Goal: Information Seeking & Learning: Check status

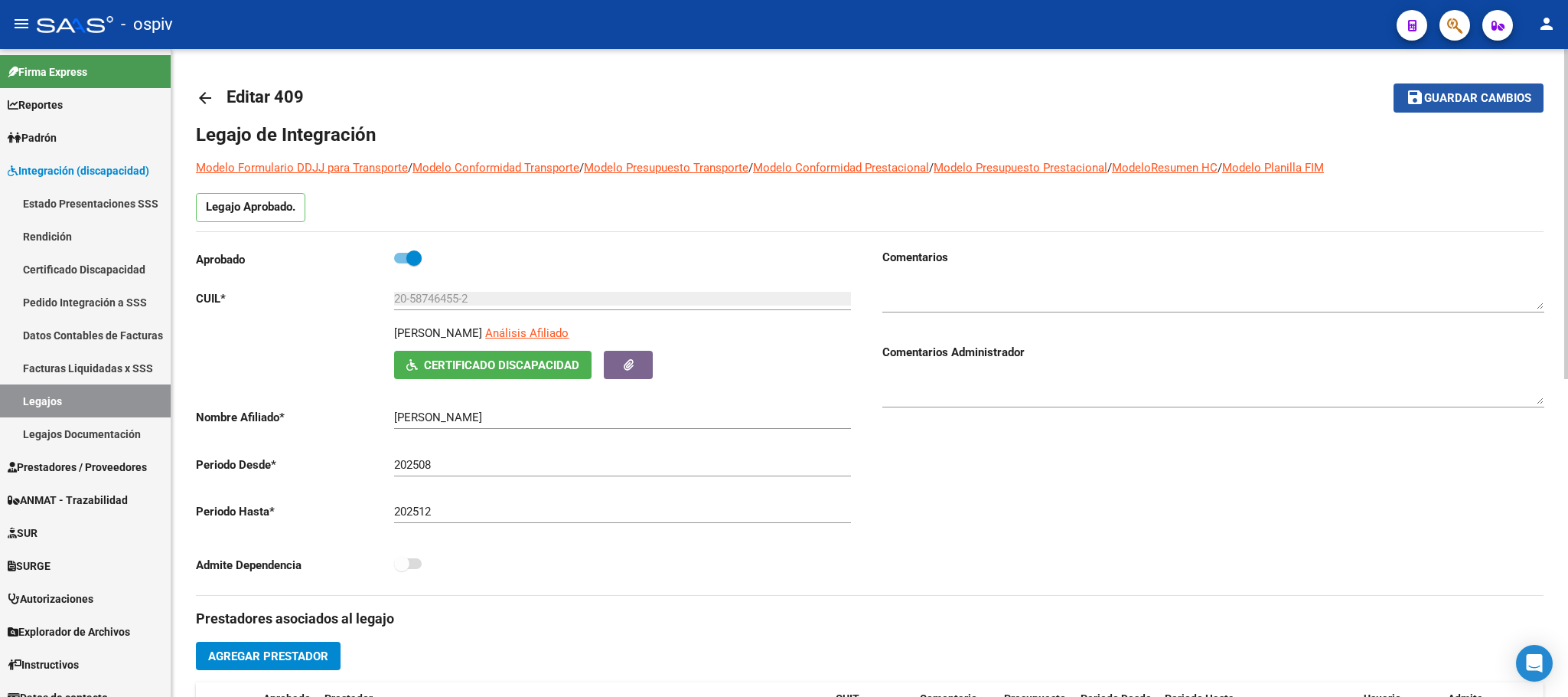
click at [1496, 102] on span "Guardar cambios" at bounding box center [1477, 99] width 107 height 14
click at [1463, 99] on span "Guardar cambios" at bounding box center [1477, 99] width 107 height 14
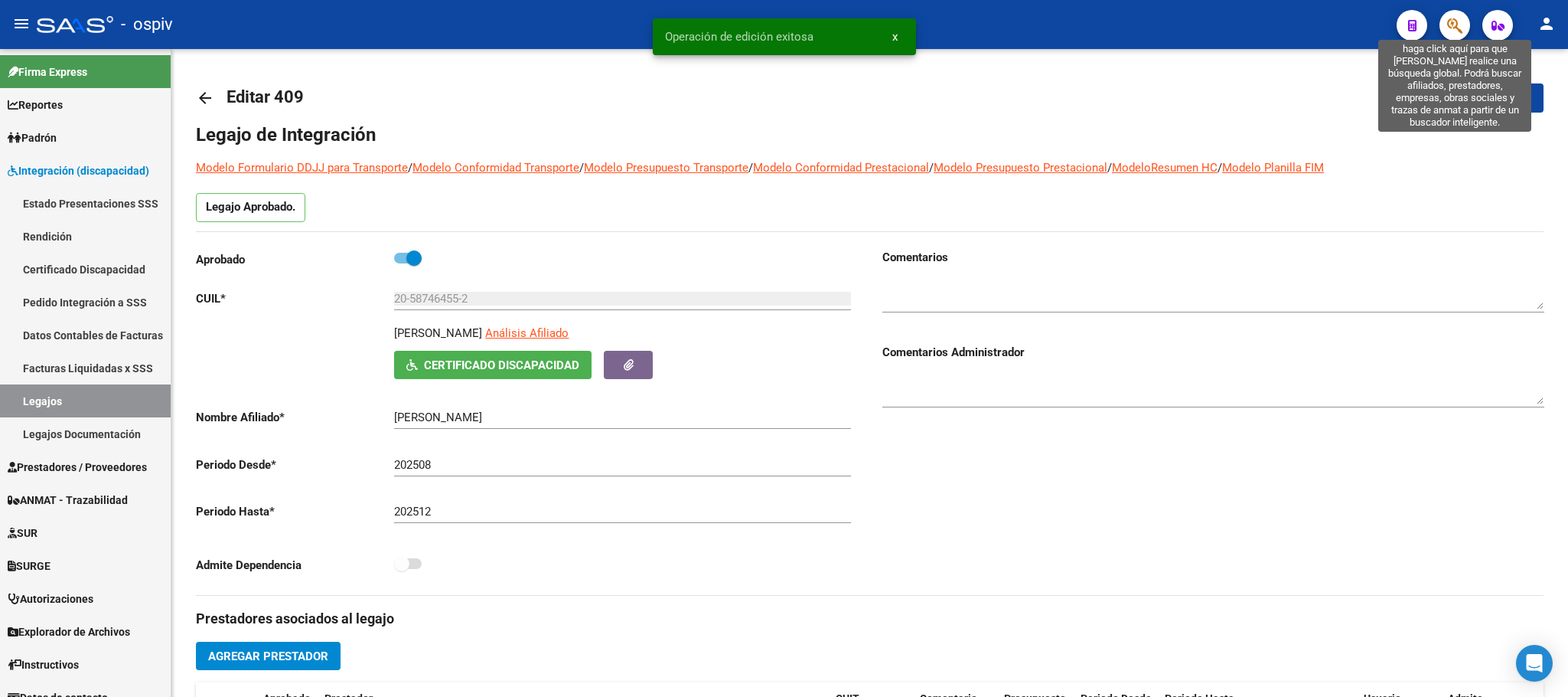
click at [1458, 26] on icon "button" at bounding box center [1455, 25] width 15 height 18
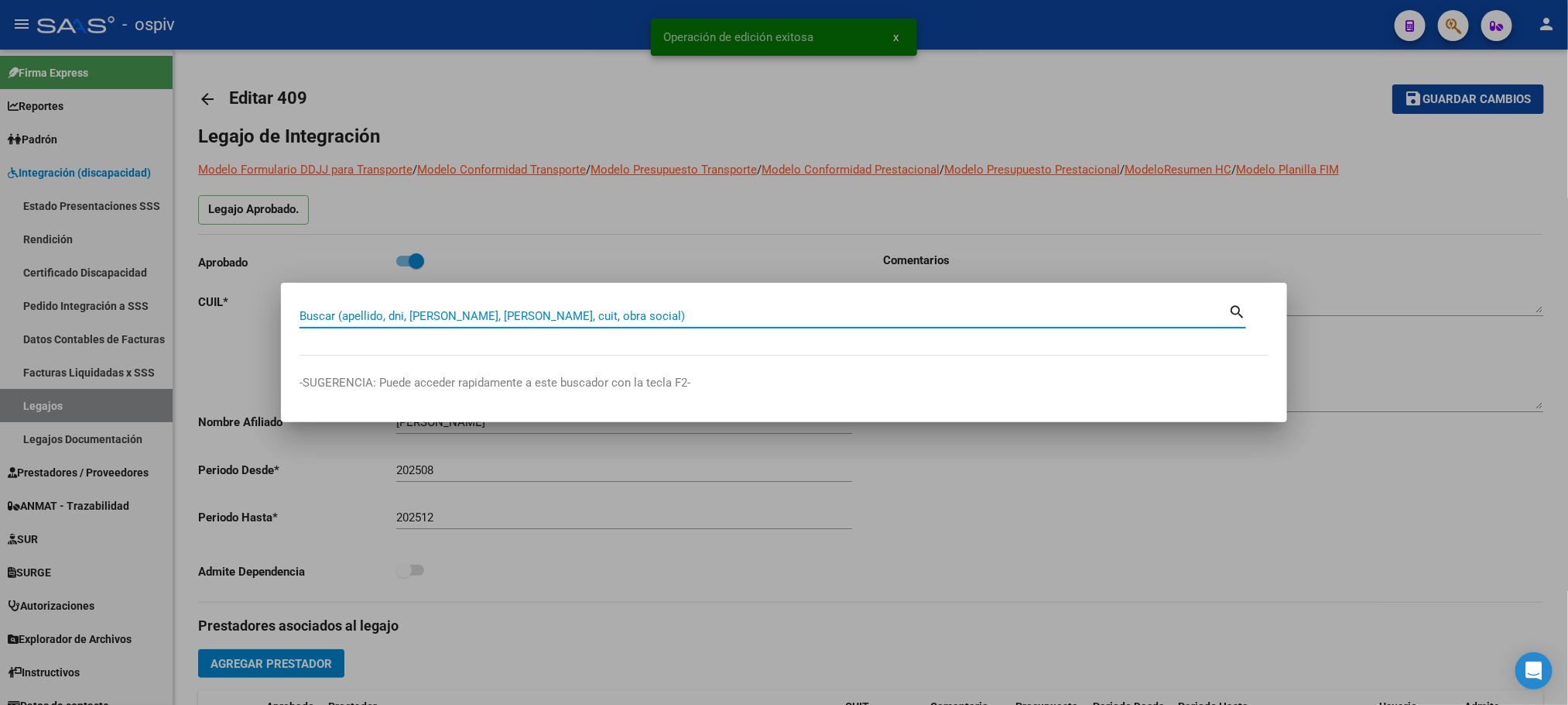
click at [500, 315] on input "Buscar (apellido, dni, [PERSON_NAME], [PERSON_NAME], cuit, obra social)" at bounding box center [764, 316] width 929 height 14
paste input "30-71445570-9"
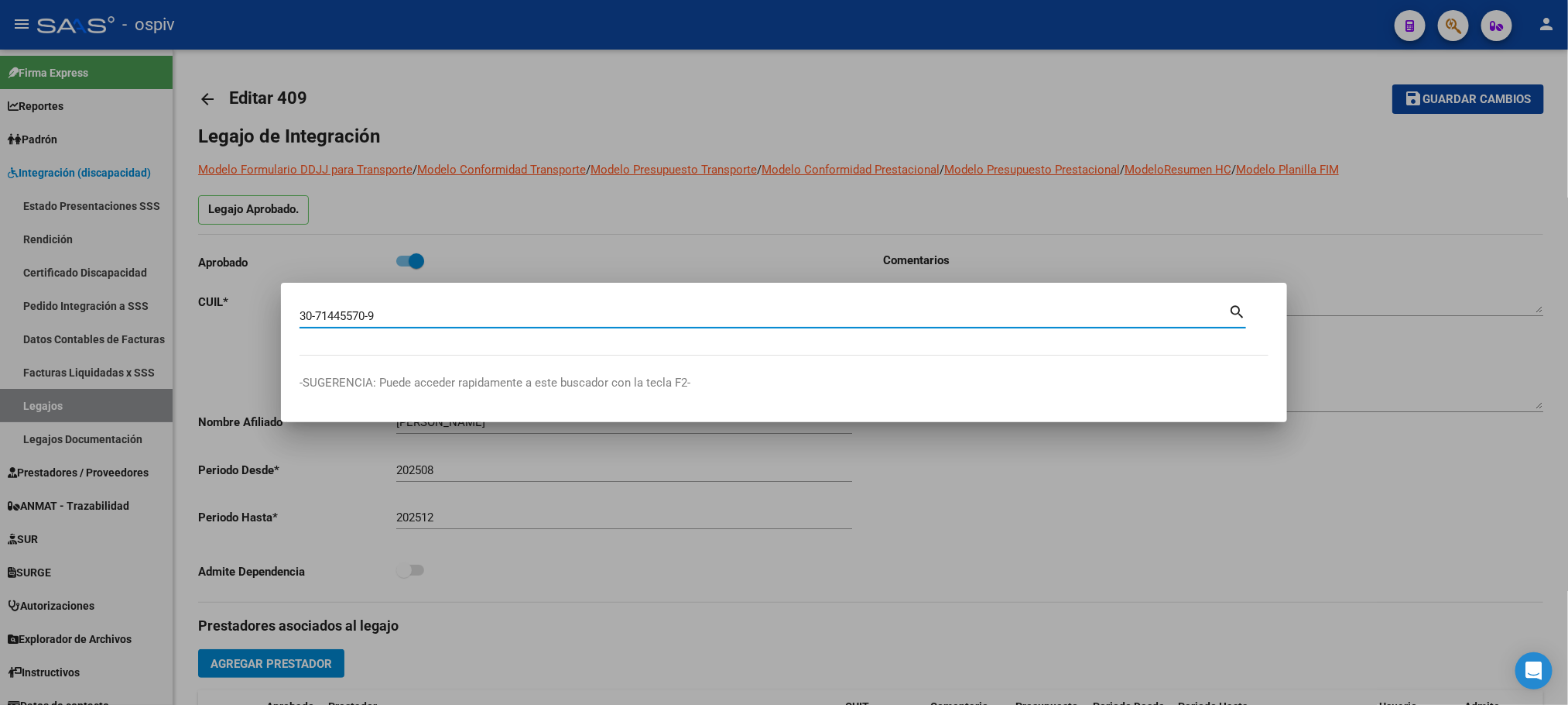
type input "30714455709"
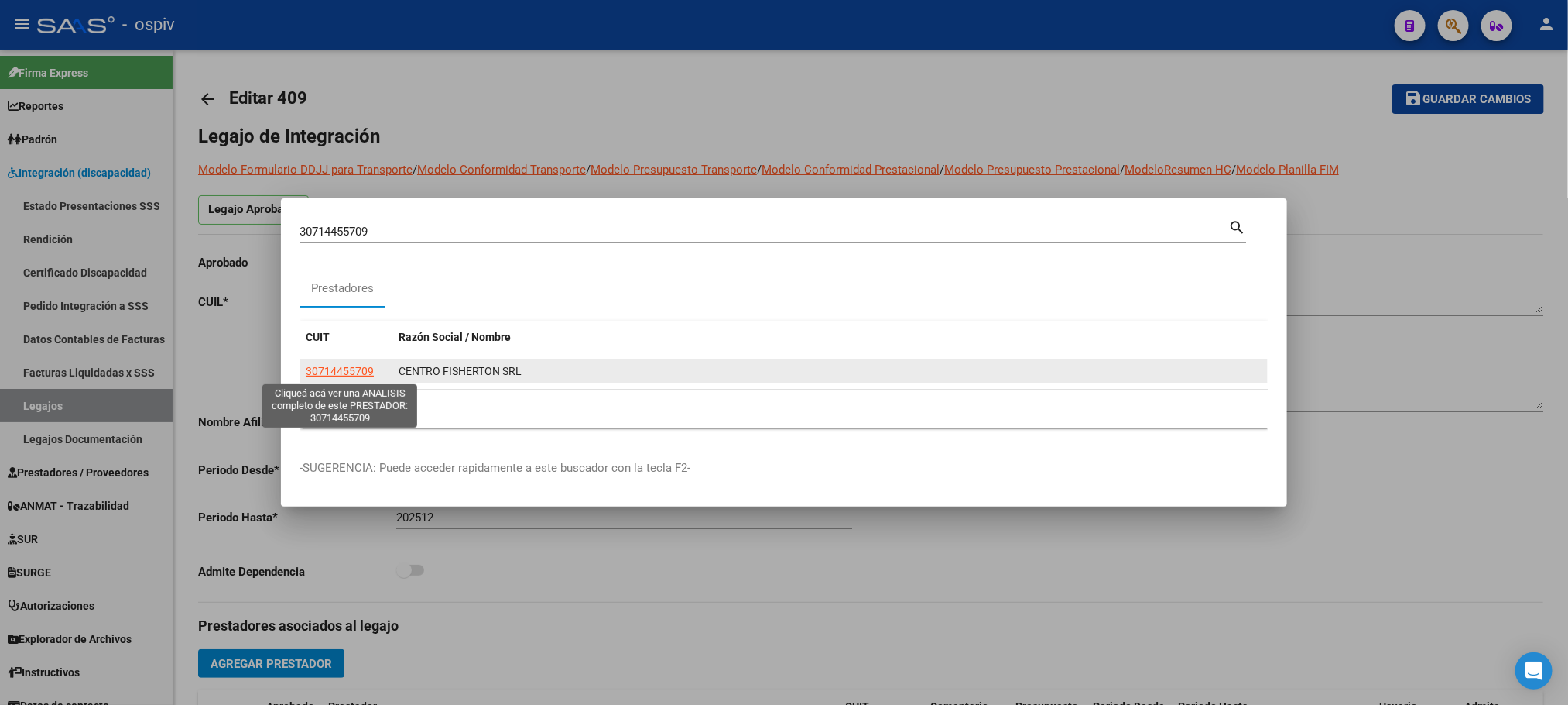
click at [330, 376] on span "30714455709" at bounding box center [339, 371] width 68 height 12
type textarea "30714455709"
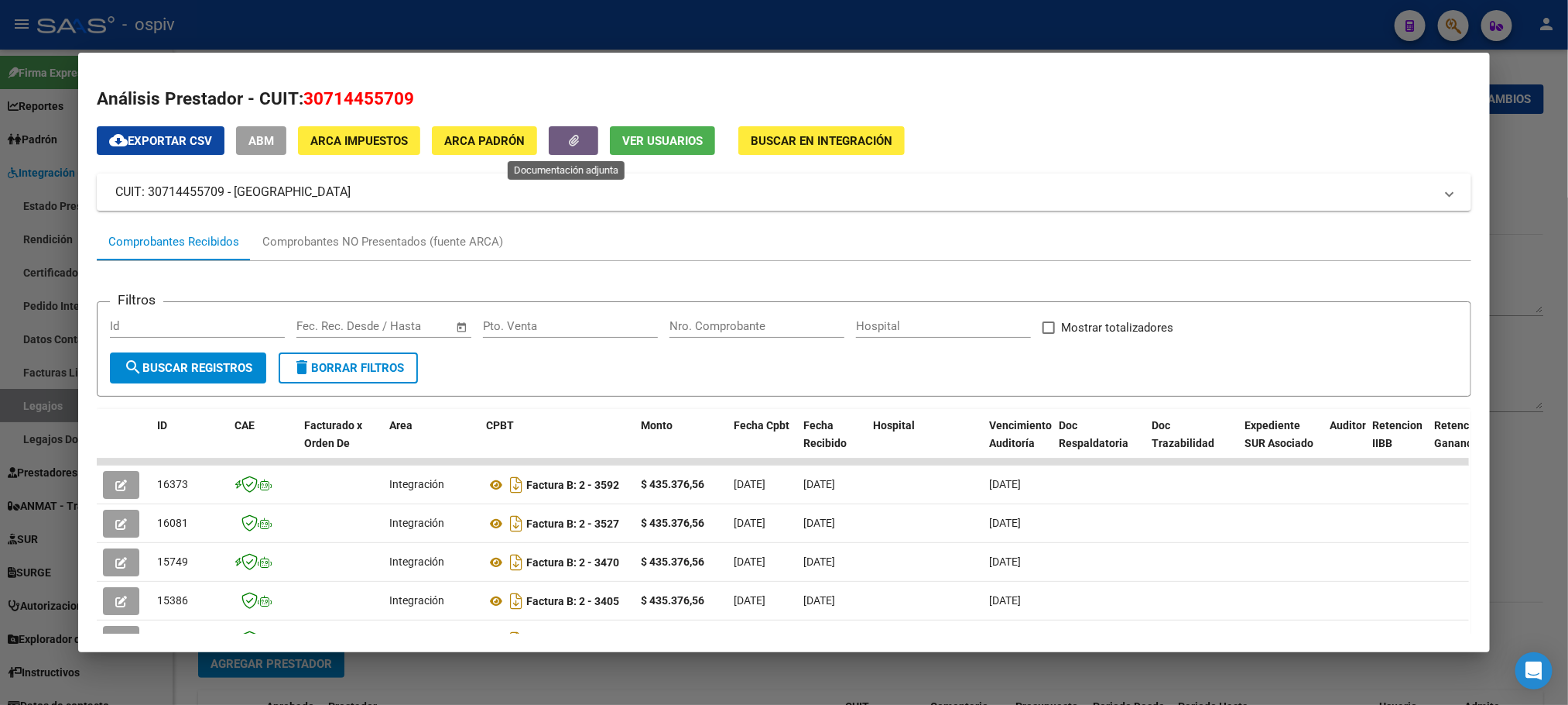
click at [572, 136] on button "button" at bounding box center [574, 140] width 50 height 29
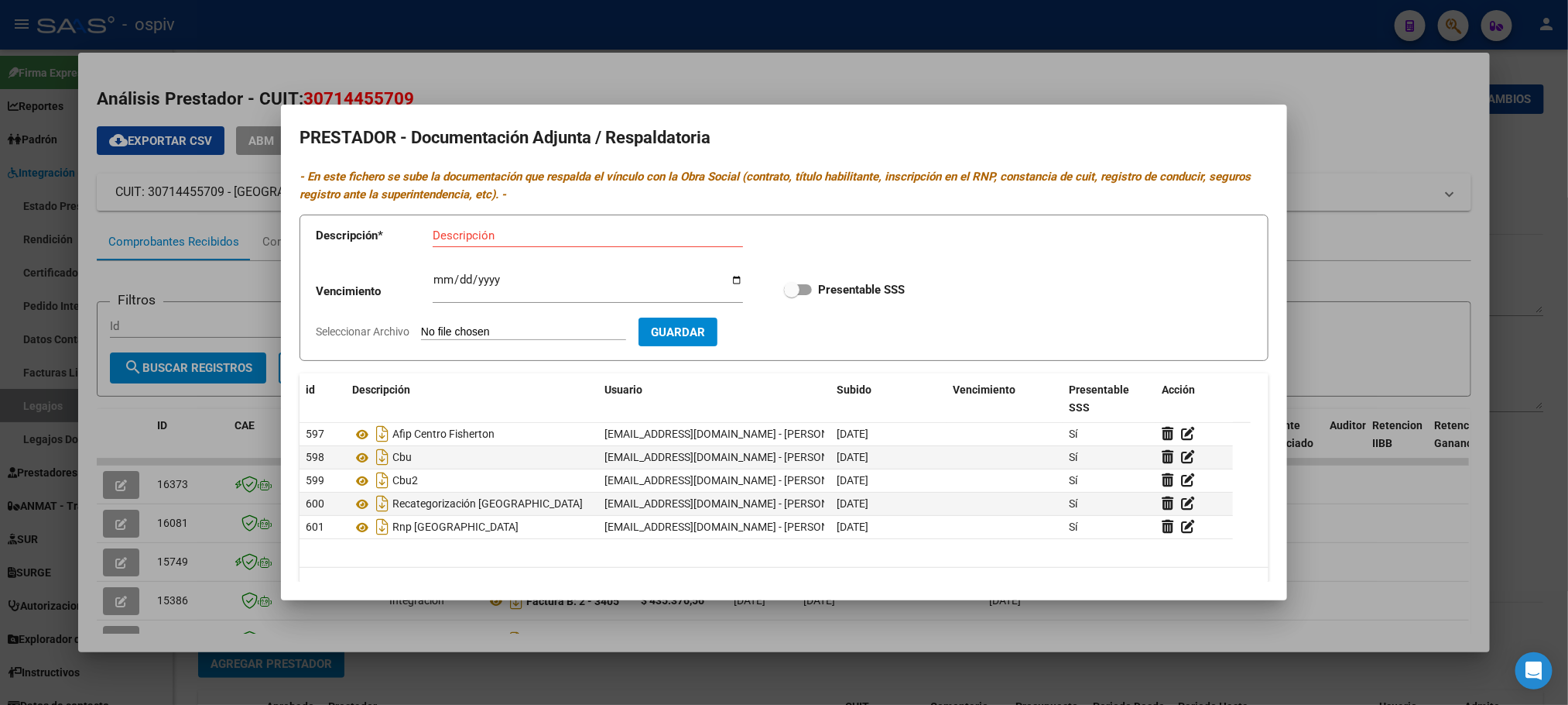
click at [813, 65] on div at bounding box center [784, 352] width 1568 height 705
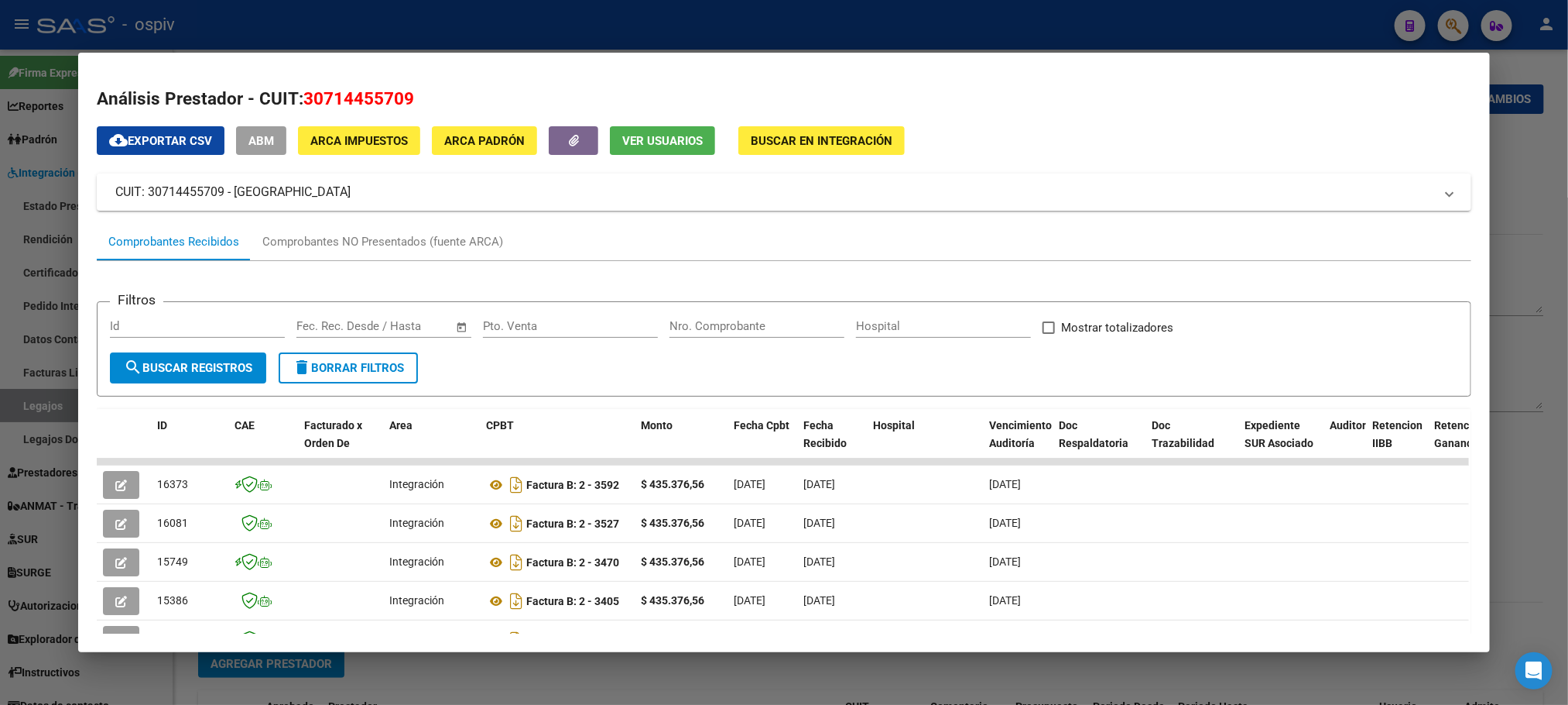
click at [248, 138] on span "ABM" at bounding box center [261, 141] width 26 height 14
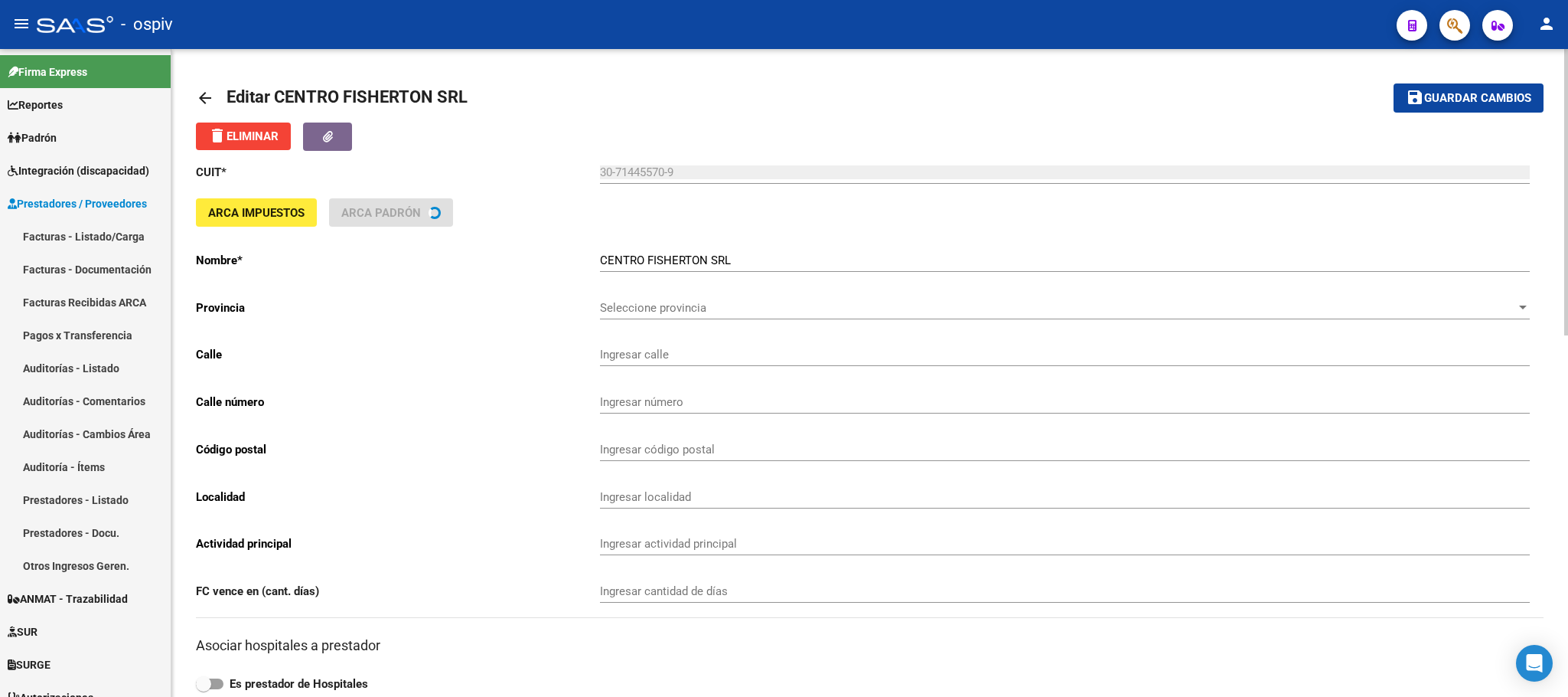
type input "COLOMBRES BIS"
type input "1046"
type input "2000"
type input "ROSARIO NORTE"
type input "869090"
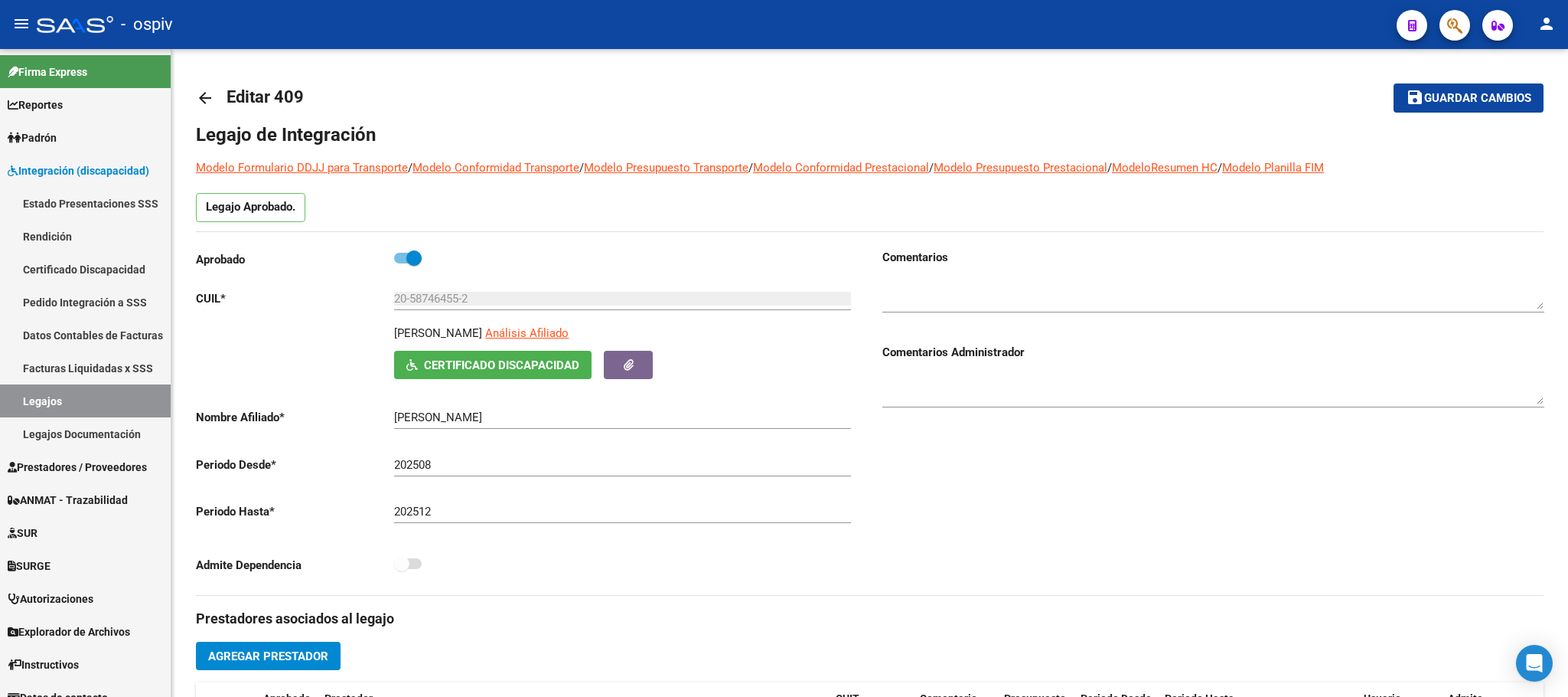
click at [1463, 24] on button "button" at bounding box center [1455, 25] width 31 height 31
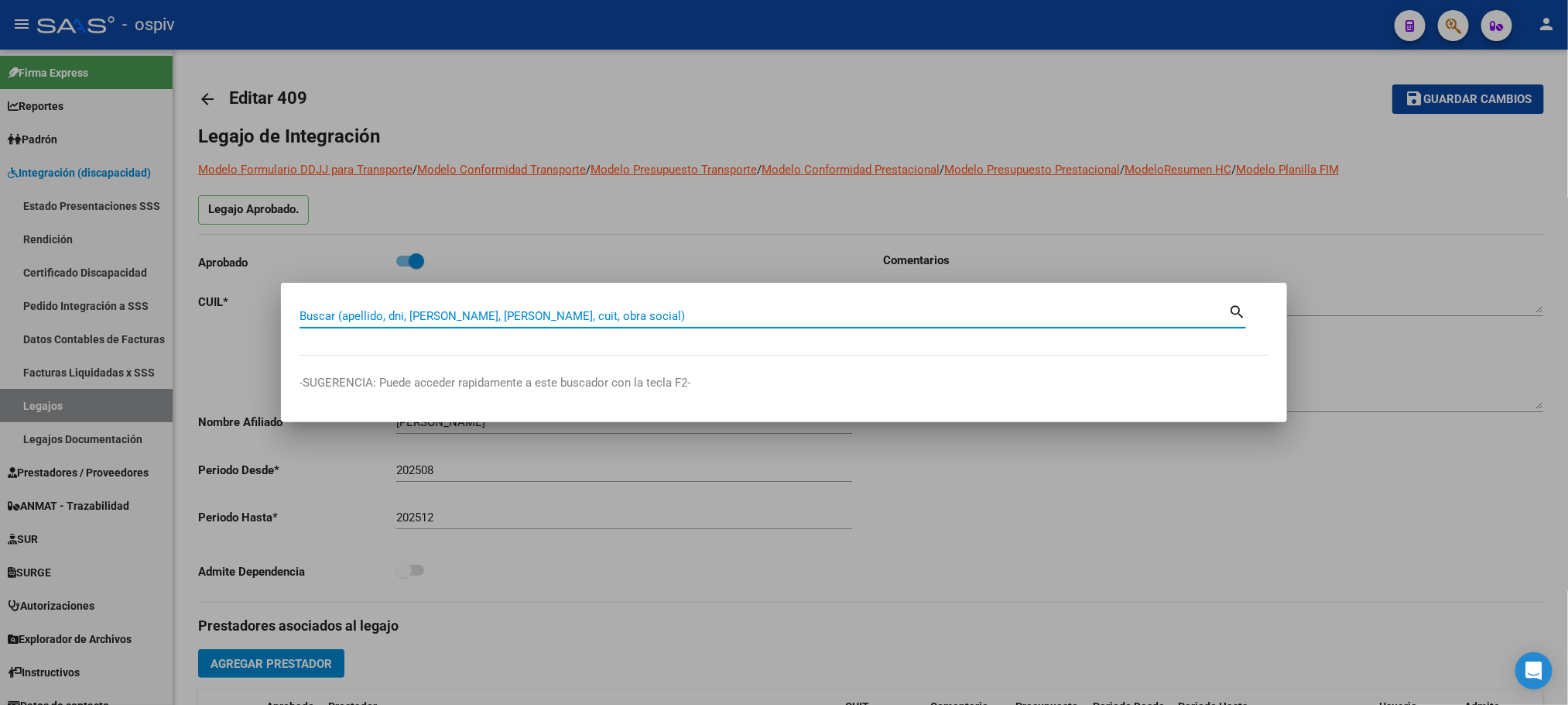
click at [454, 310] on input "Buscar (apellido, dni, [PERSON_NAME], [PERSON_NAME], cuit, obra social)" at bounding box center [764, 316] width 929 height 14
paste input "30714455709"
type input "30714455709"
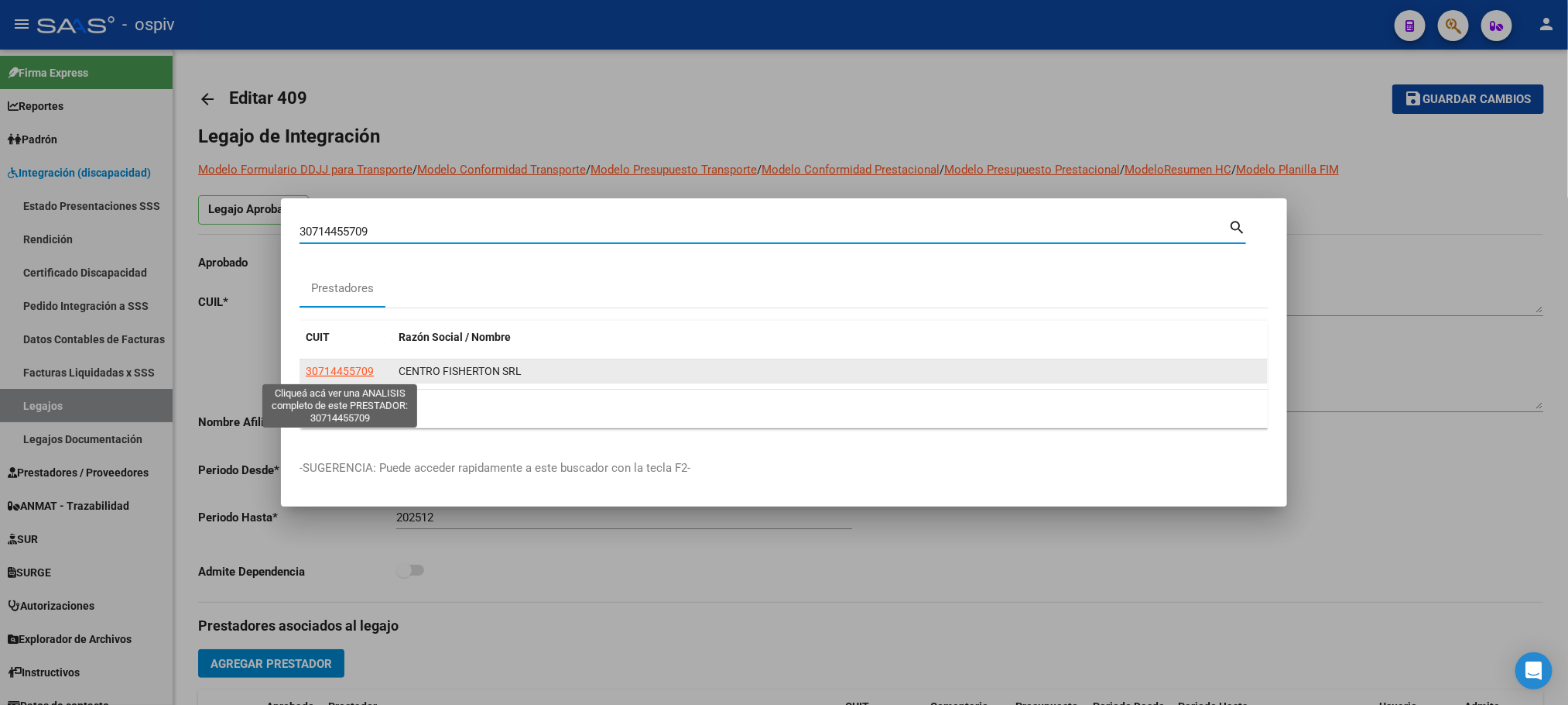
click at [339, 370] on span "30714455709" at bounding box center [339, 371] width 68 height 12
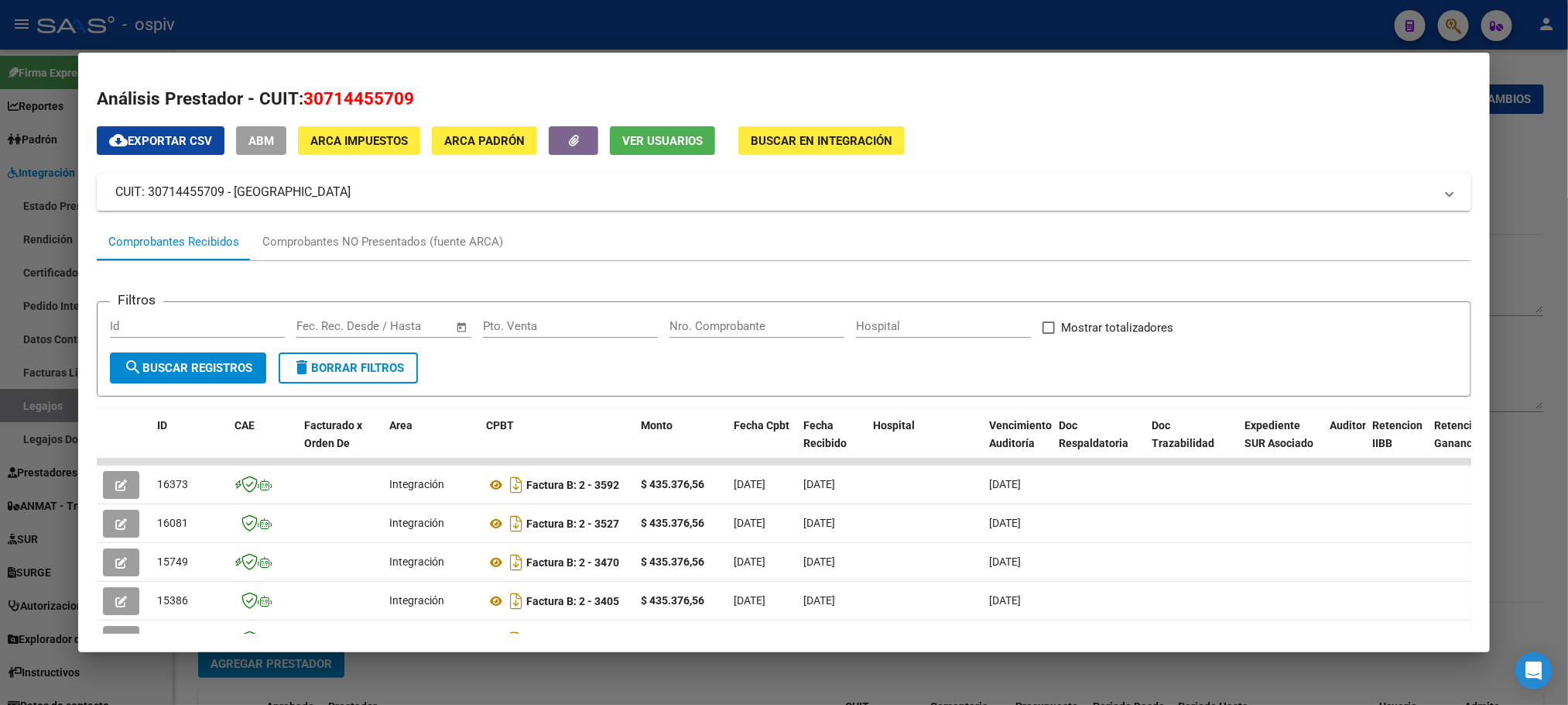
click at [638, 144] on span "Ver Usuarios" at bounding box center [662, 141] width 80 height 14
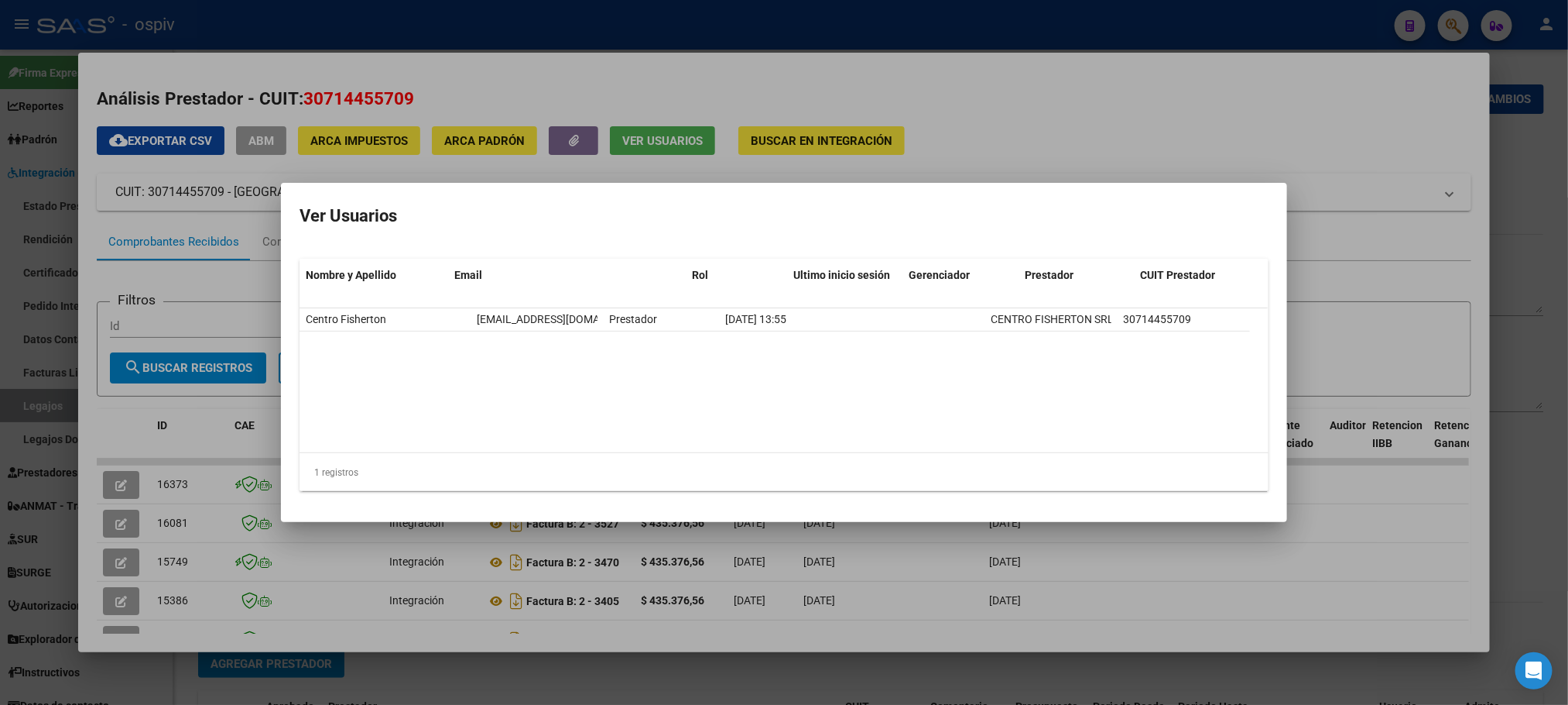
drag, startPoint x: 599, startPoint y: 274, endPoint x: 822, endPoint y: 303, distance: 224.9
click at [822, 303] on datatable-header "Nombre y Apellido Email Rol Ultimo inicio sesión Gerenciador Prestador CUIT Pre…" at bounding box center [784, 284] width 969 height 50
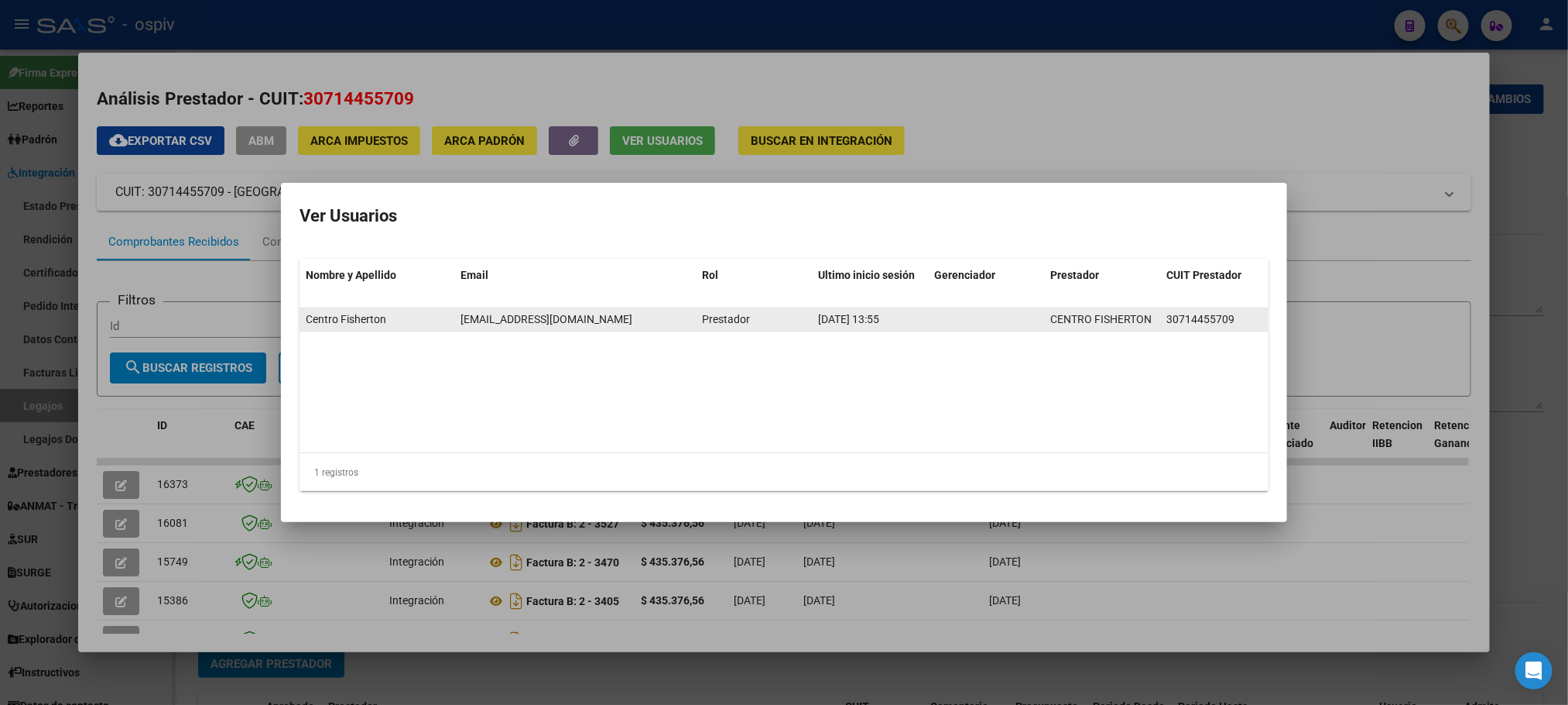
drag, startPoint x: 621, startPoint y: 322, endPoint x: 456, endPoint y: 317, distance: 165.1
click at [456, 317] on datatable-body-cell "[EMAIL_ADDRESS][DOMAIN_NAME]" at bounding box center [575, 319] width 241 height 23
copy span "[EMAIL_ADDRESS][DOMAIN_NAME]"
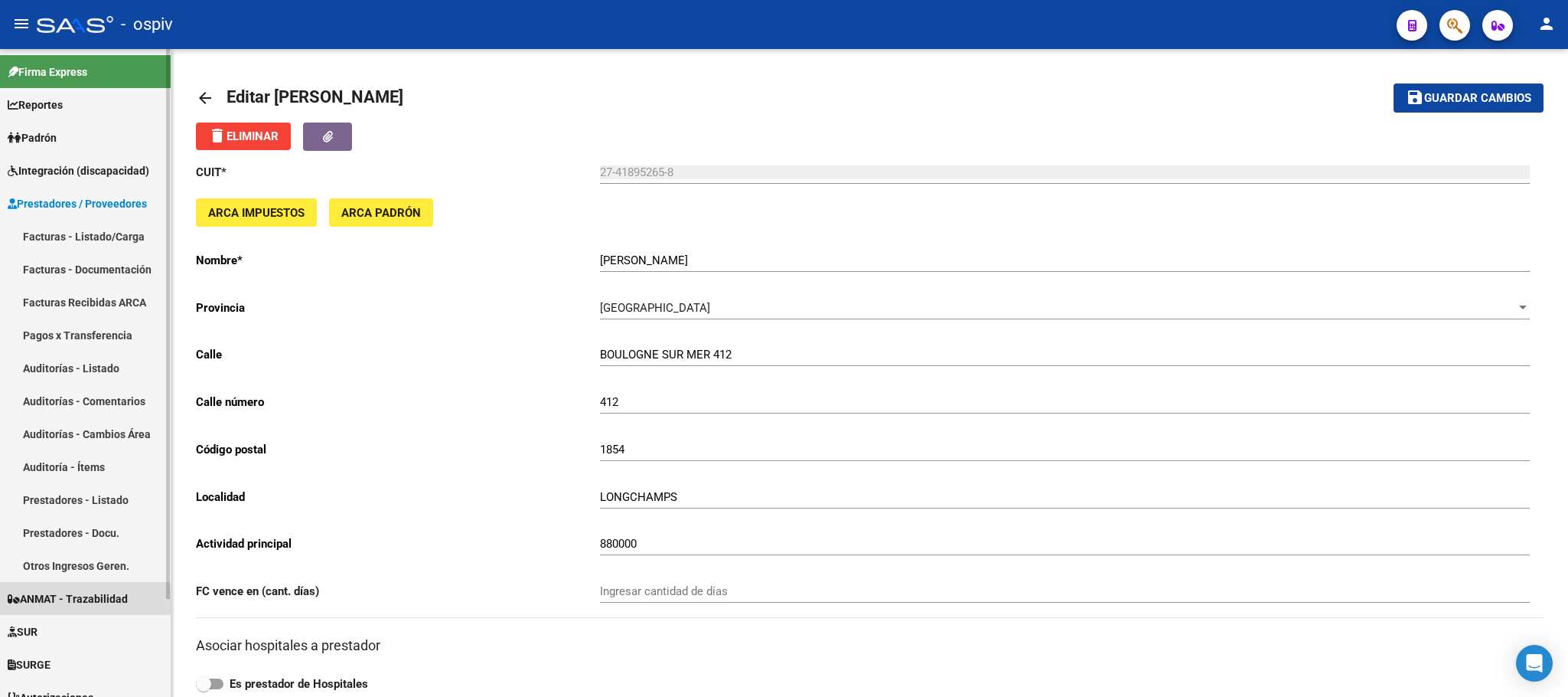
click at [63, 599] on span "ANMAT - Trazabilidad" at bounding box center [68, 598] width 120 height 17
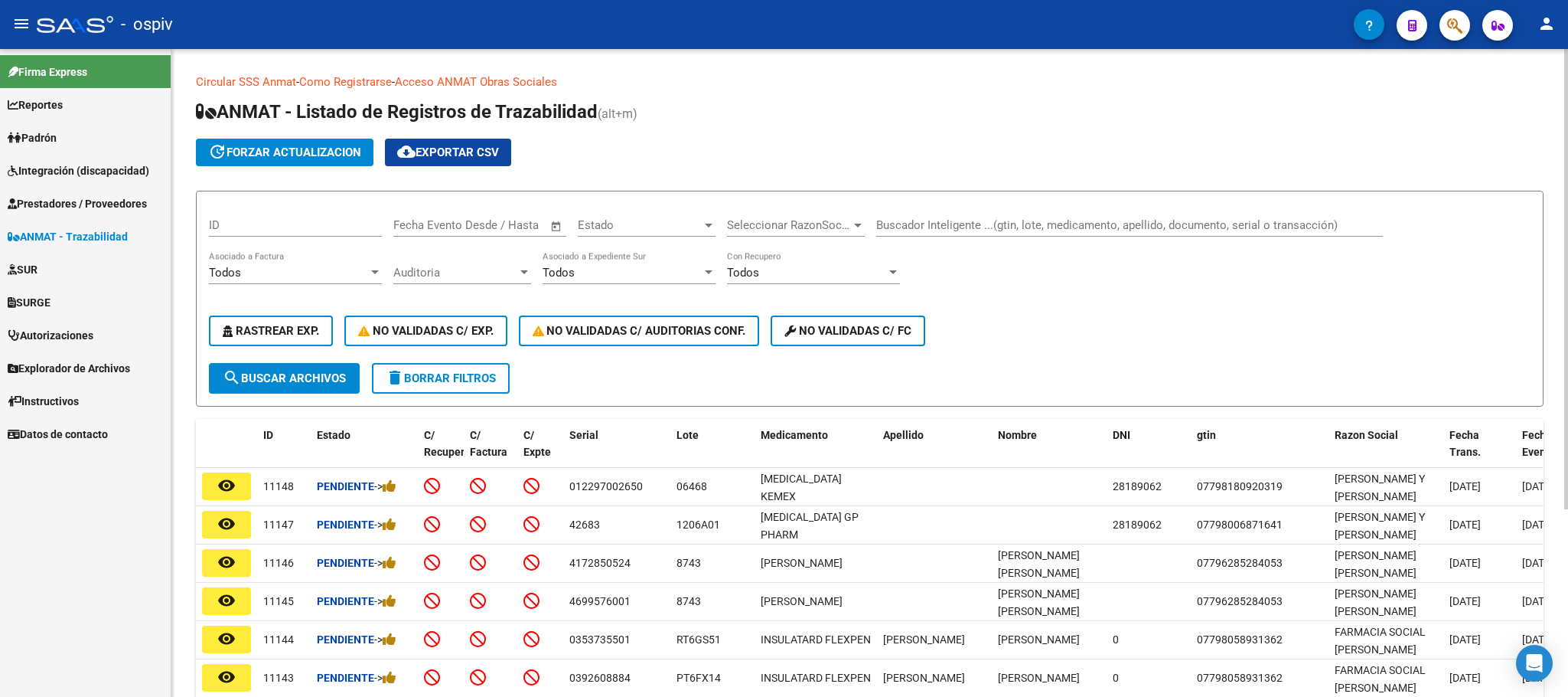
click at [911, 218] on input "Buscador Inteligente ...(gtin, lote, medicamento, apellido, documento, serial o…" at bounding box center [1129, 225] width 507 height 14
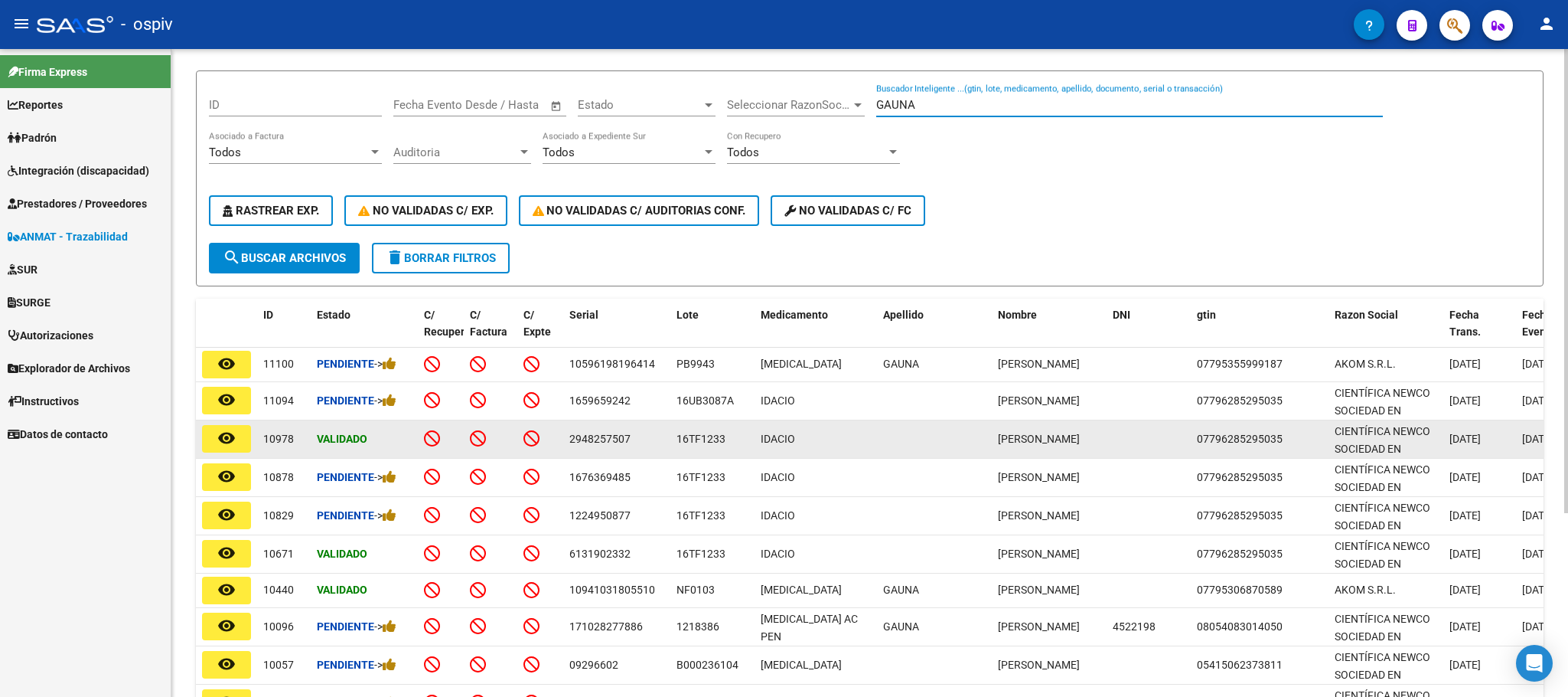
scroll to position [192, 0]
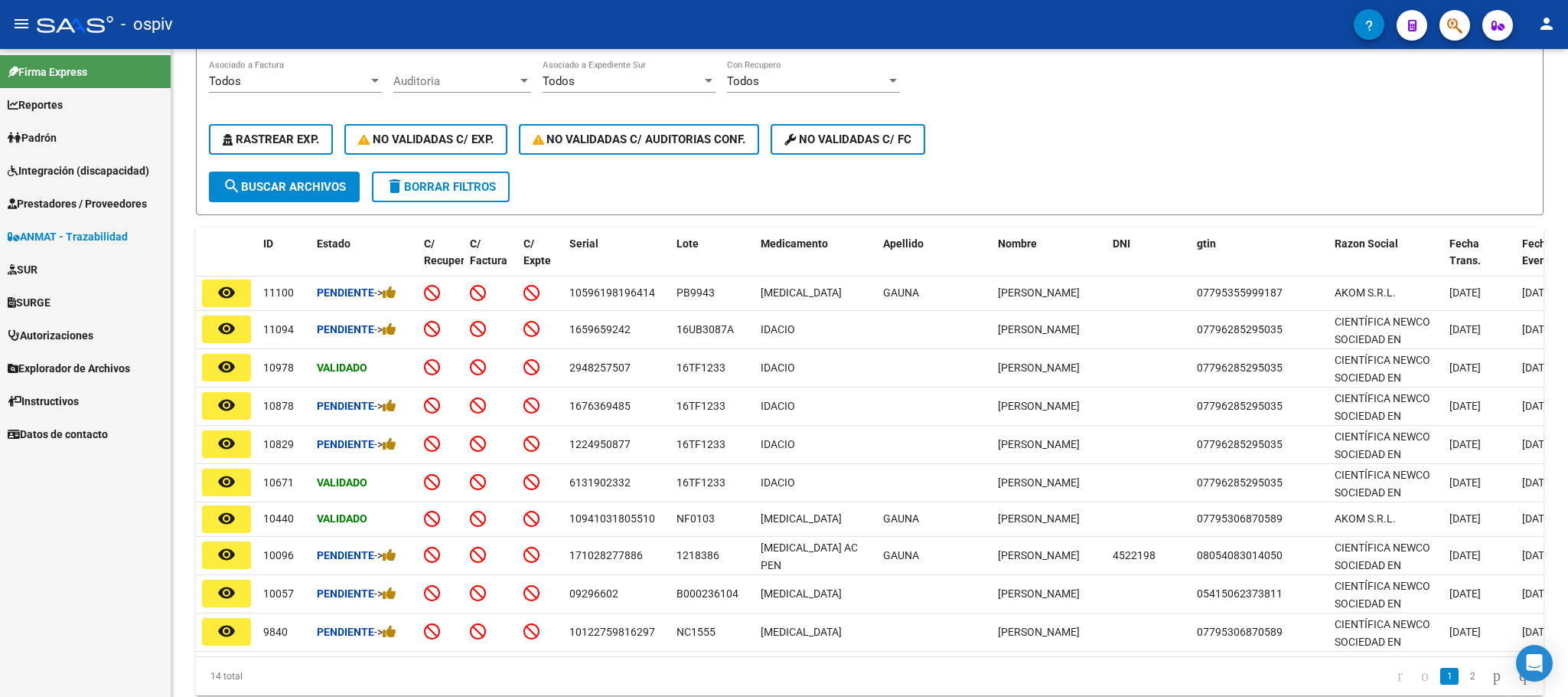
type input "GAUNA"
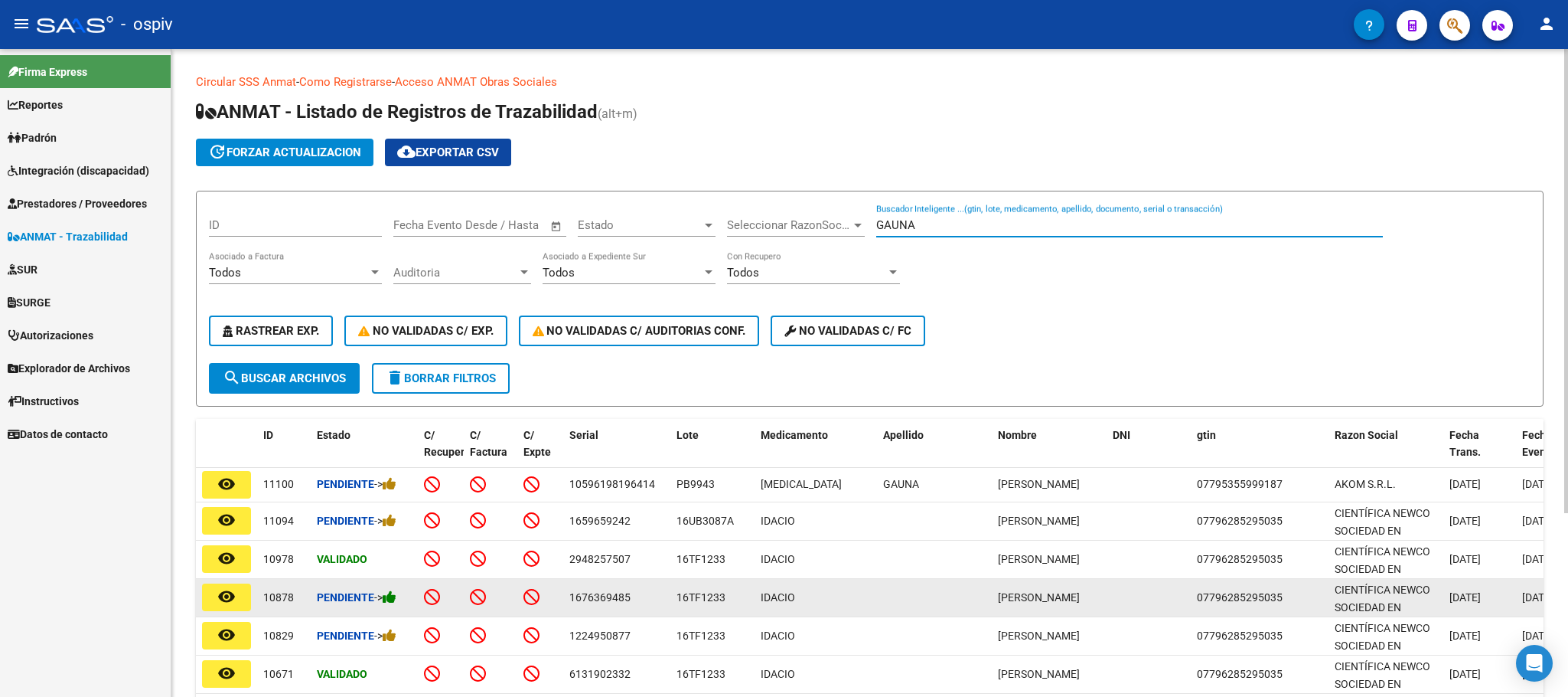
scroll to position [192, 0]
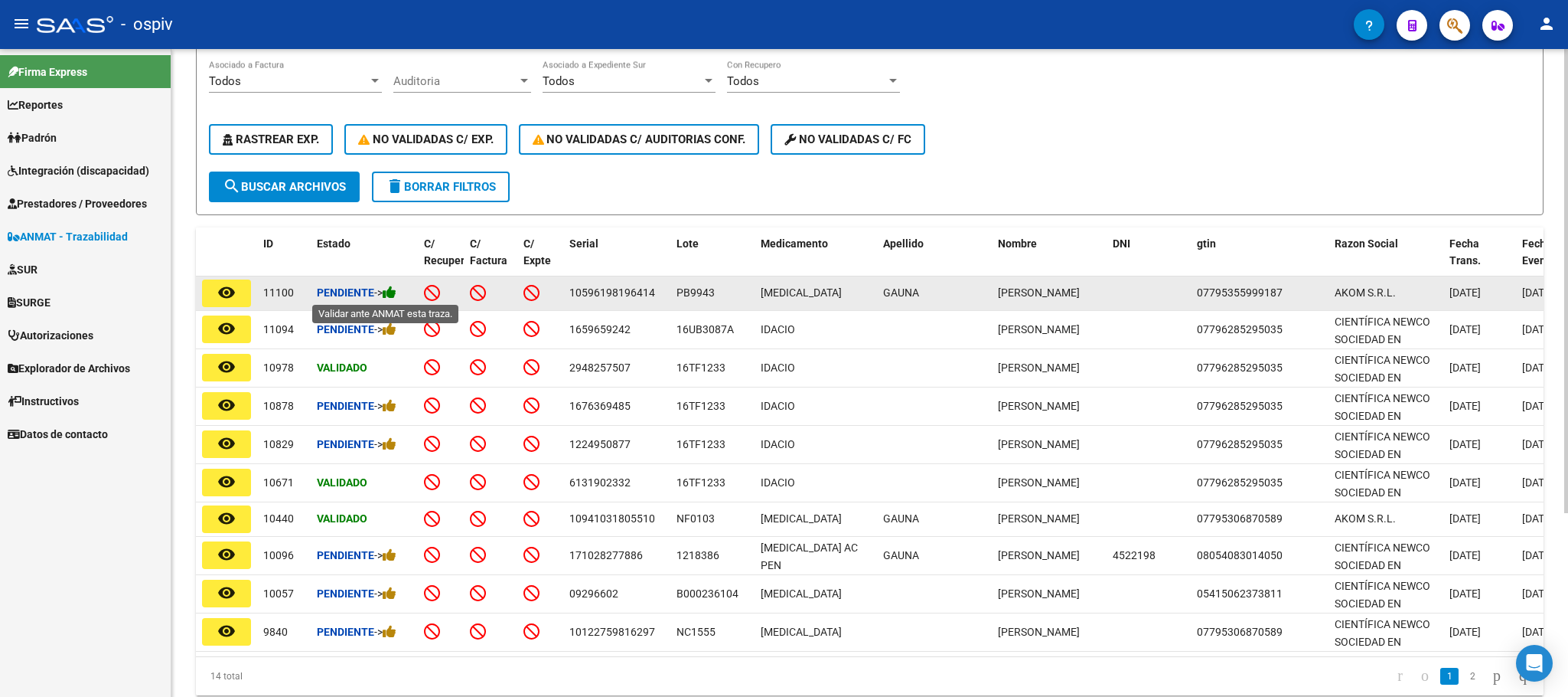
click at [393, 294] on icon at bounding box center [389, 292] width 14 height 15
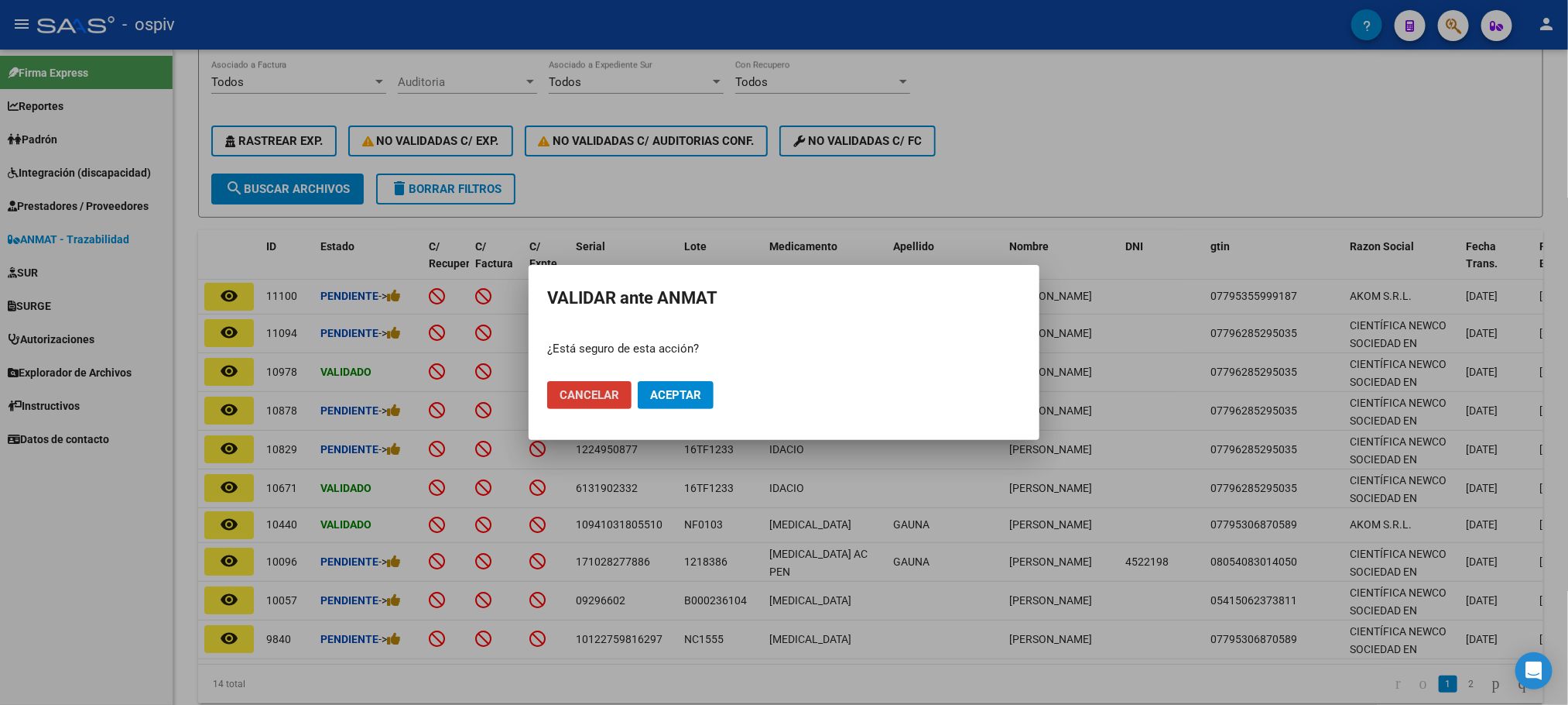
click at [691, 397] on span "Aceptar" at bounding box center [676, 395] width 51 height 14
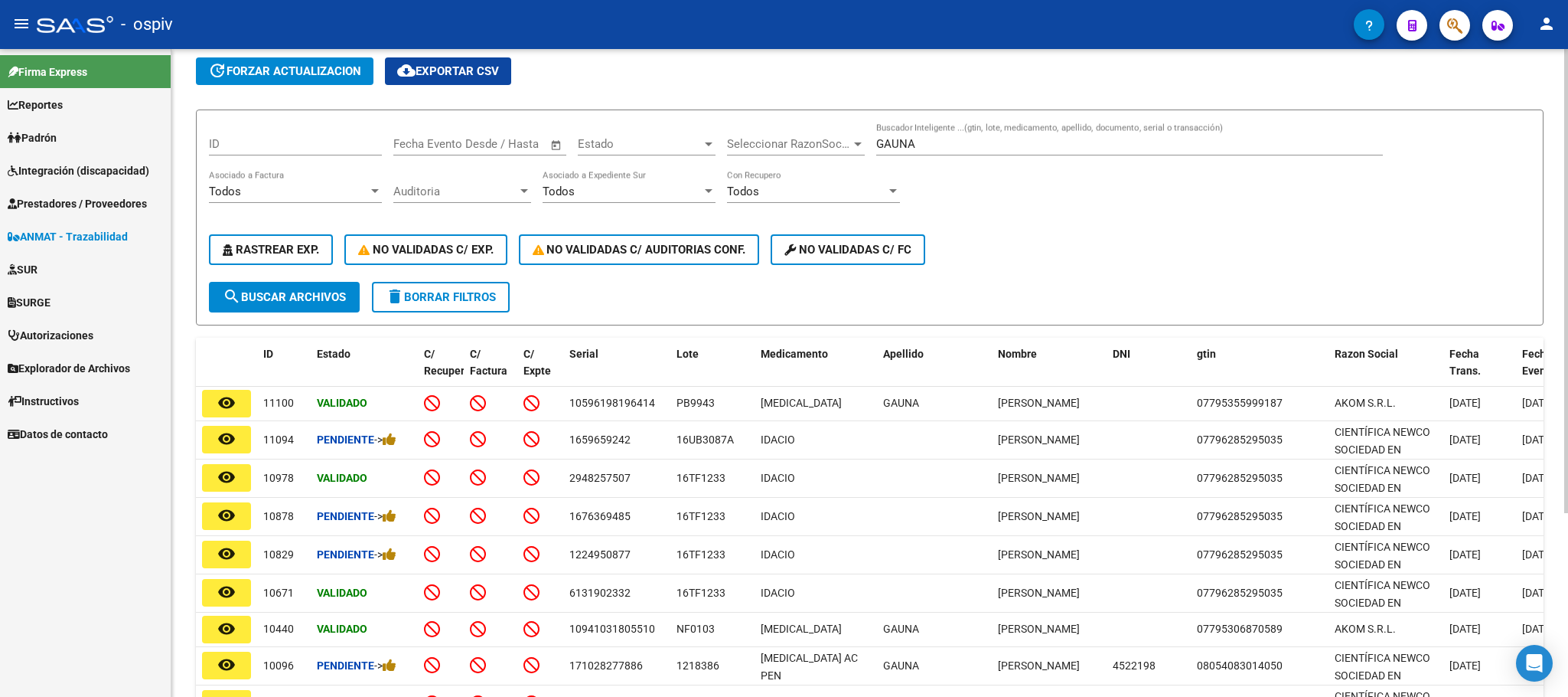
scroll to position [0, 0]
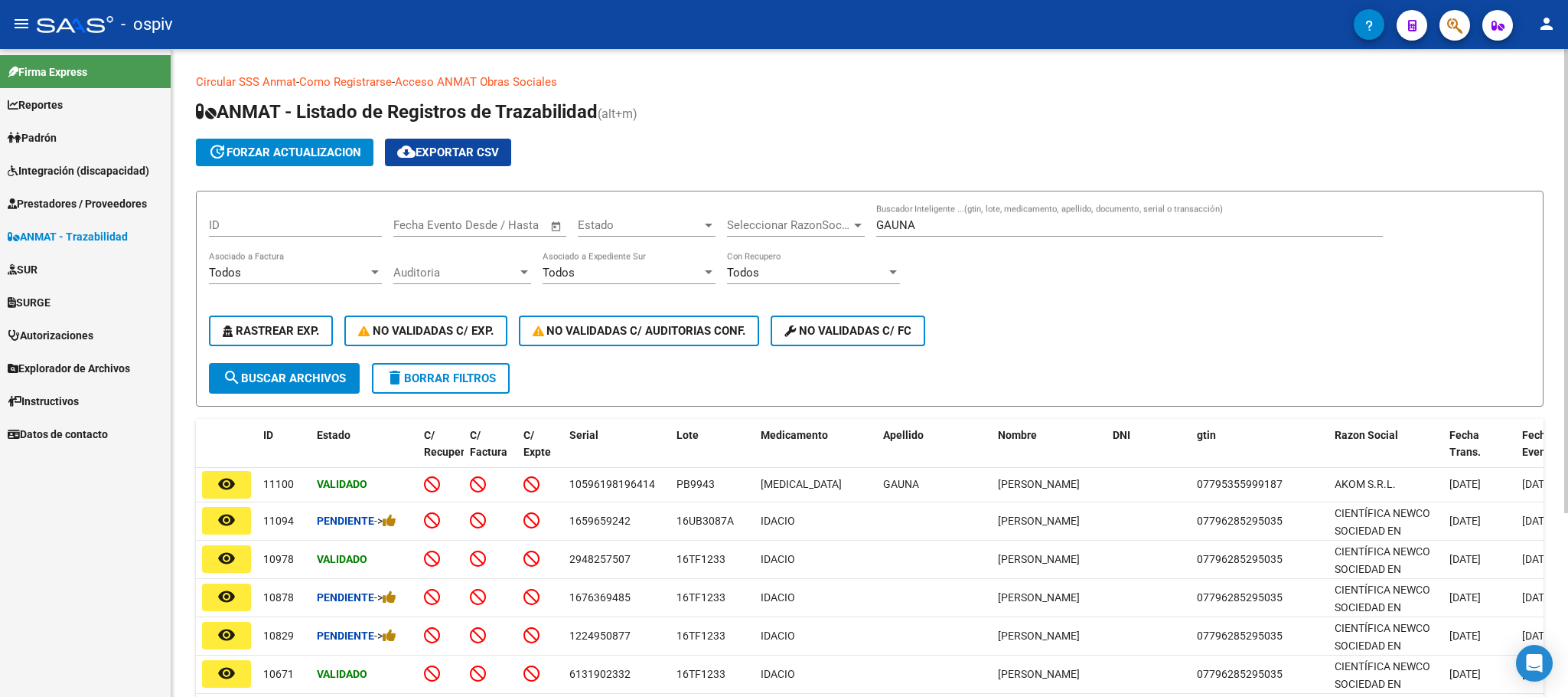
click at [991, 230] on input "GAUNA" at bounding box center [1129, 225] width 507 height 14
type input "G"
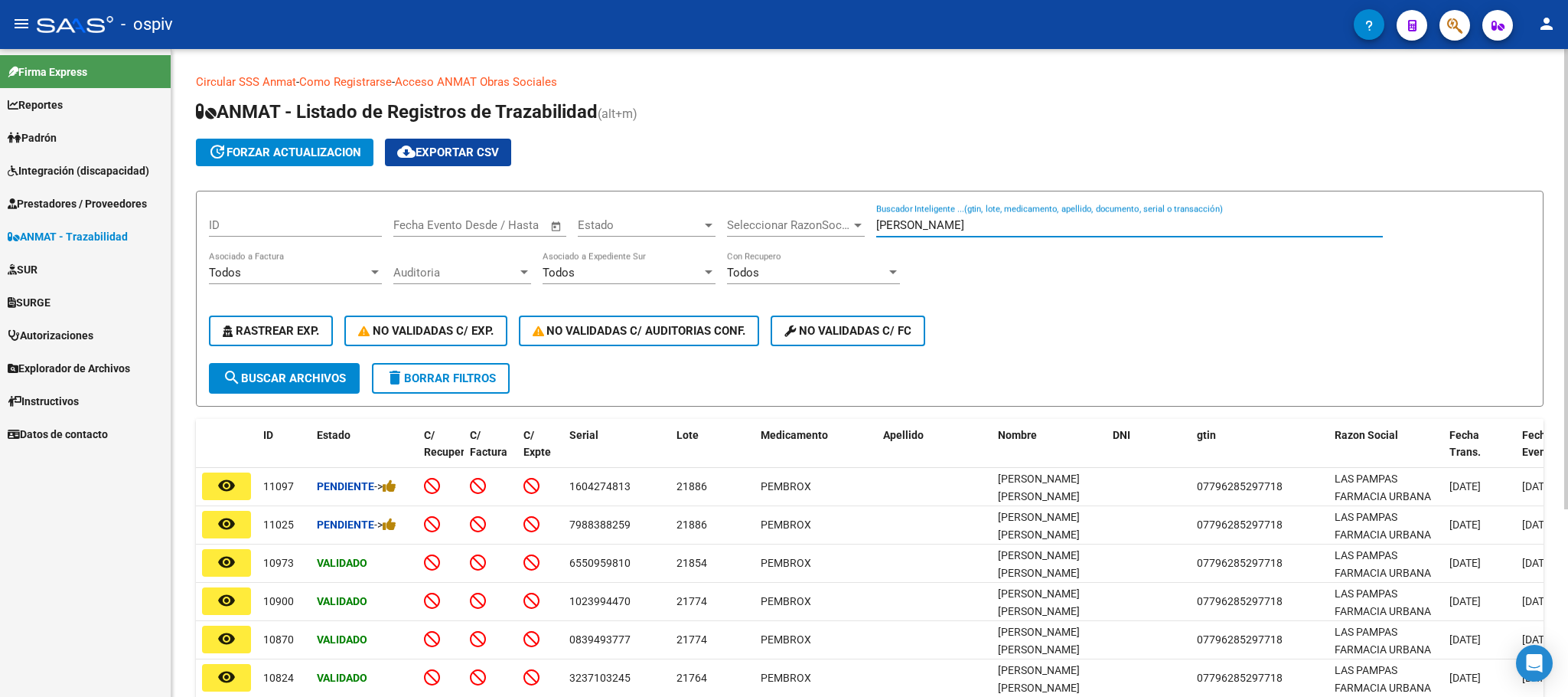
click at [997, 225] on input "DENEGRI" at bounding box center [1129, 225] width 507 height 14
type input "D"
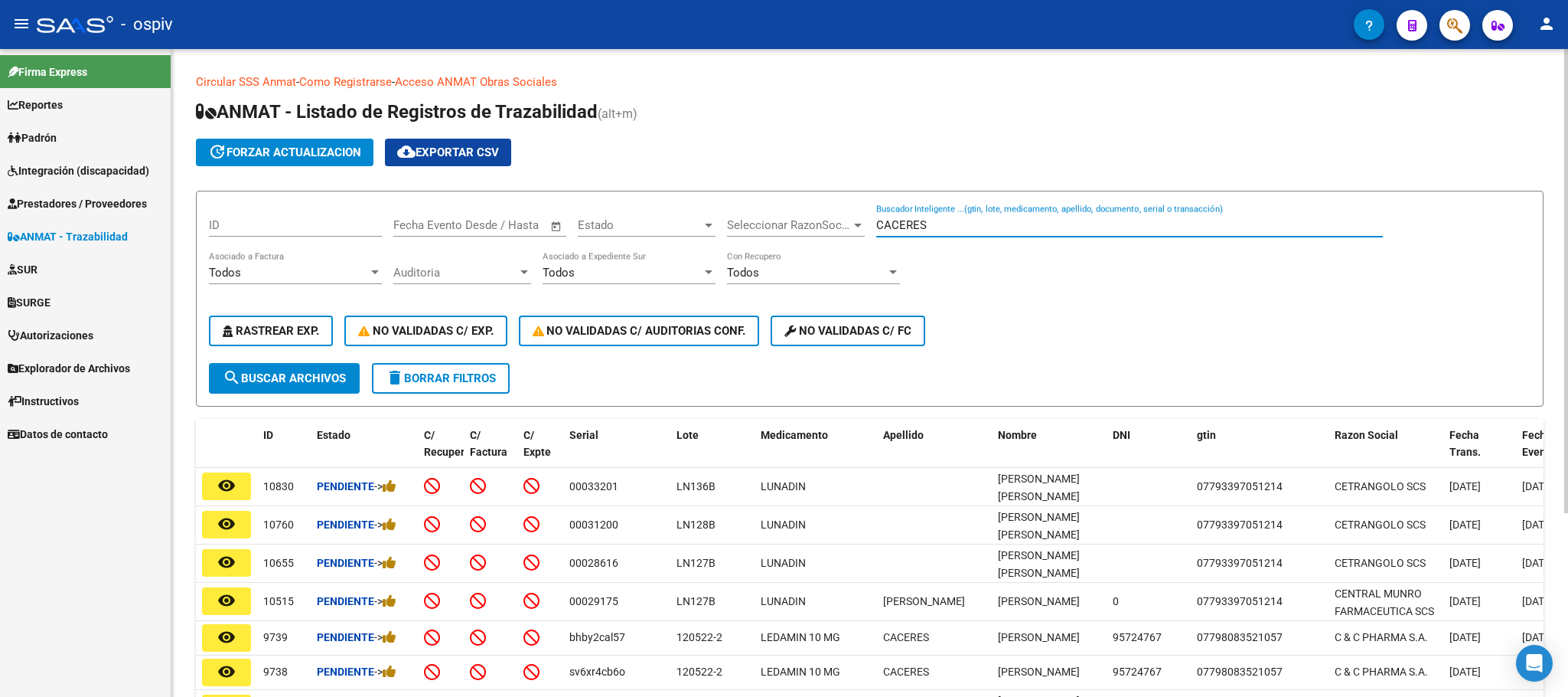
click at [998, 219] on input "CACERES" at bounding box center [1129, 225] width 507 height 14
type input "C"
click at [918, 226] on input "Buscador Inteligente ...(gtin, lote, medicamento, apellido, documento, serial o…" at bounding box center [1129, 225] width 507 height 14
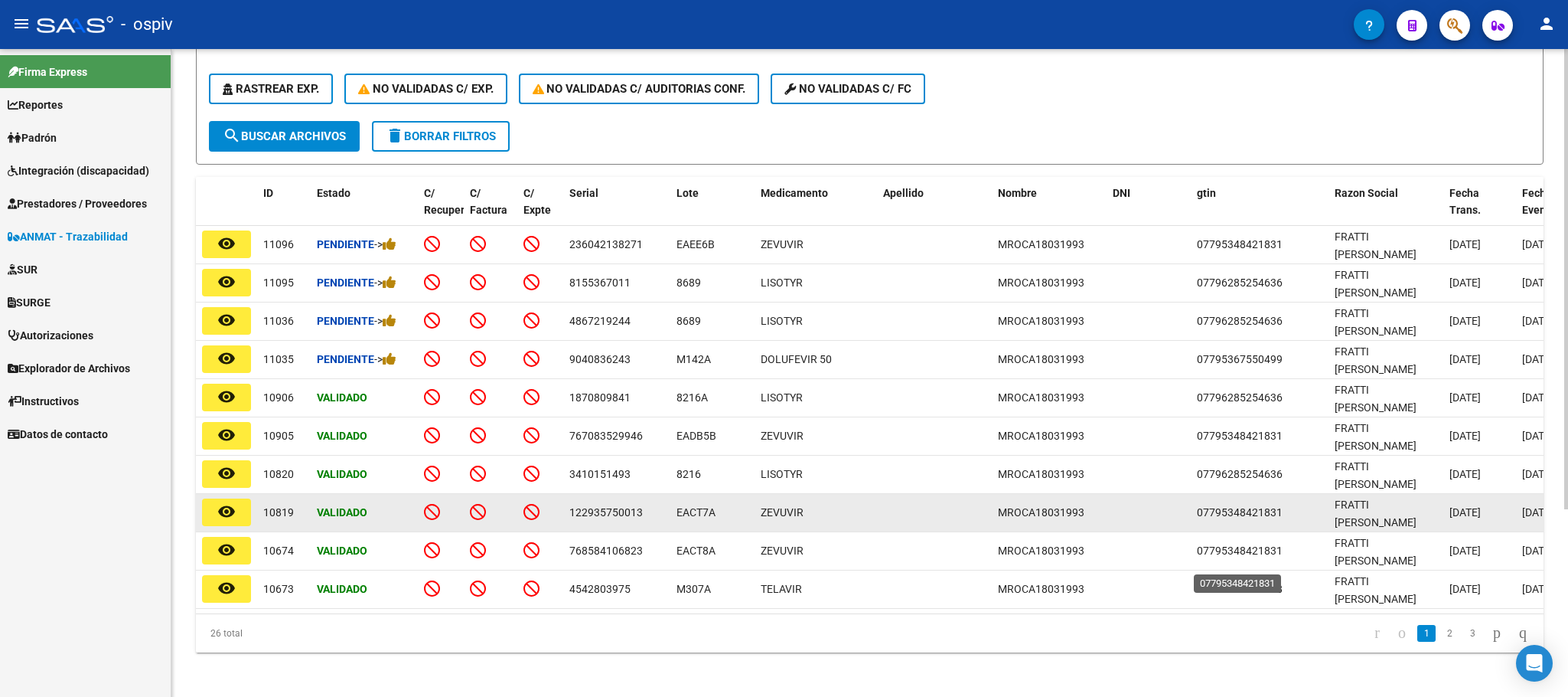
scroll to position [264, 0]
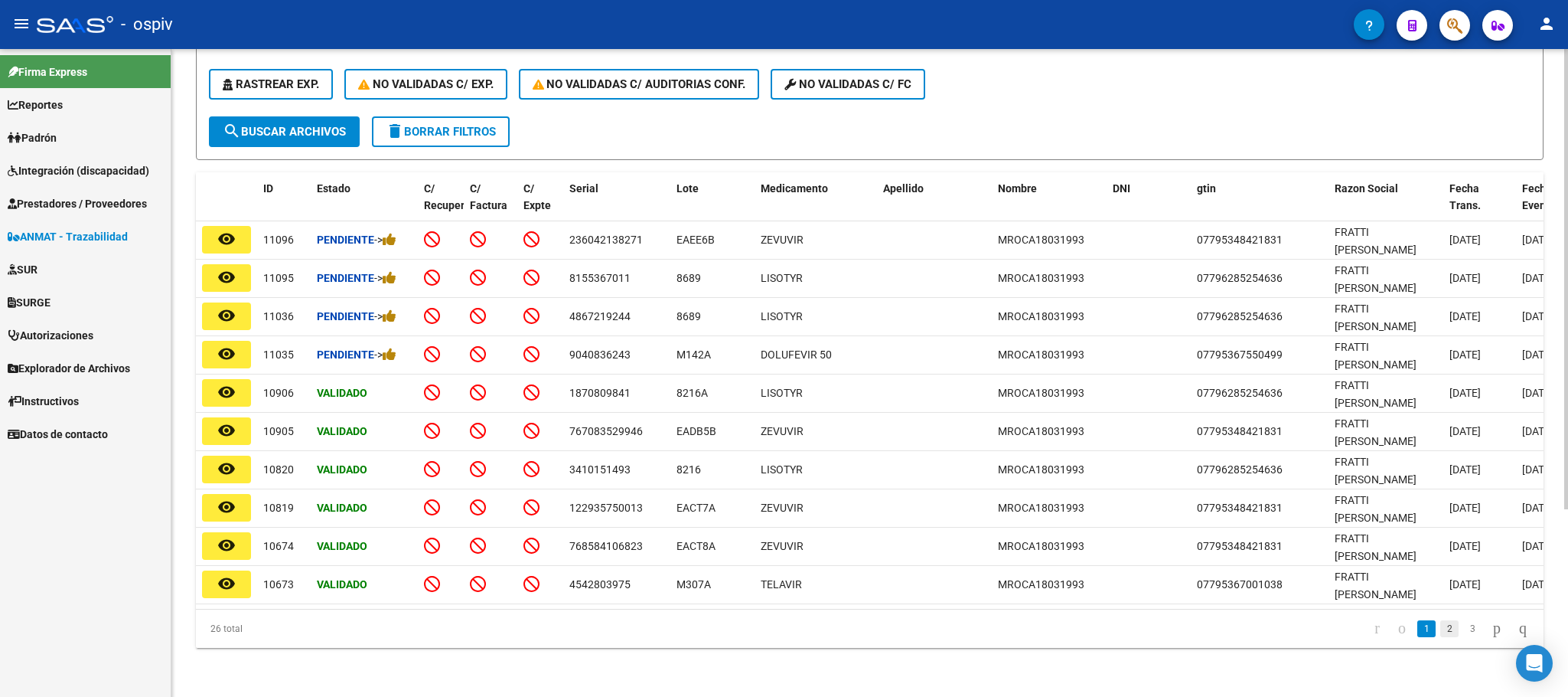
type input "MROCA"
click at [1440, 625] on link "2" at bounding box center [1449, 628] width 18 height 17
